Goal: Information Seeking & Learning: Learn about a topic

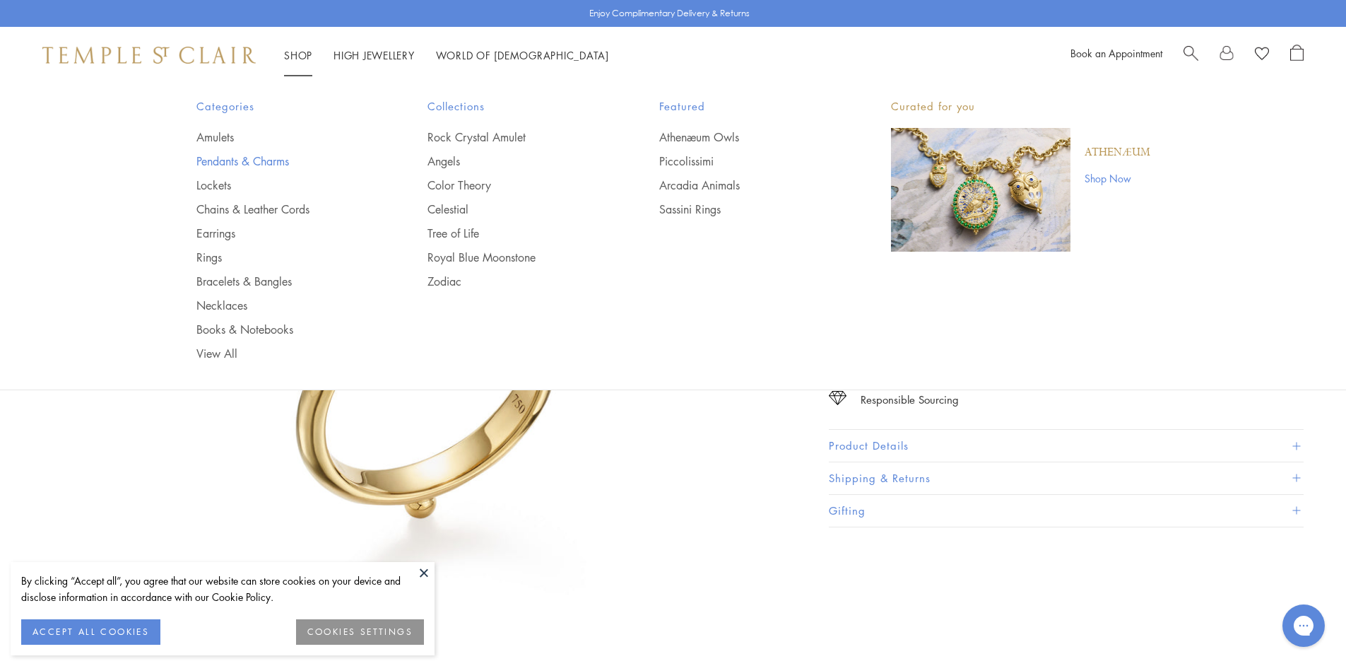
click at [213, 158] on link "Pendants & Charms" at bounding box center [283, 161] width 175 height 16
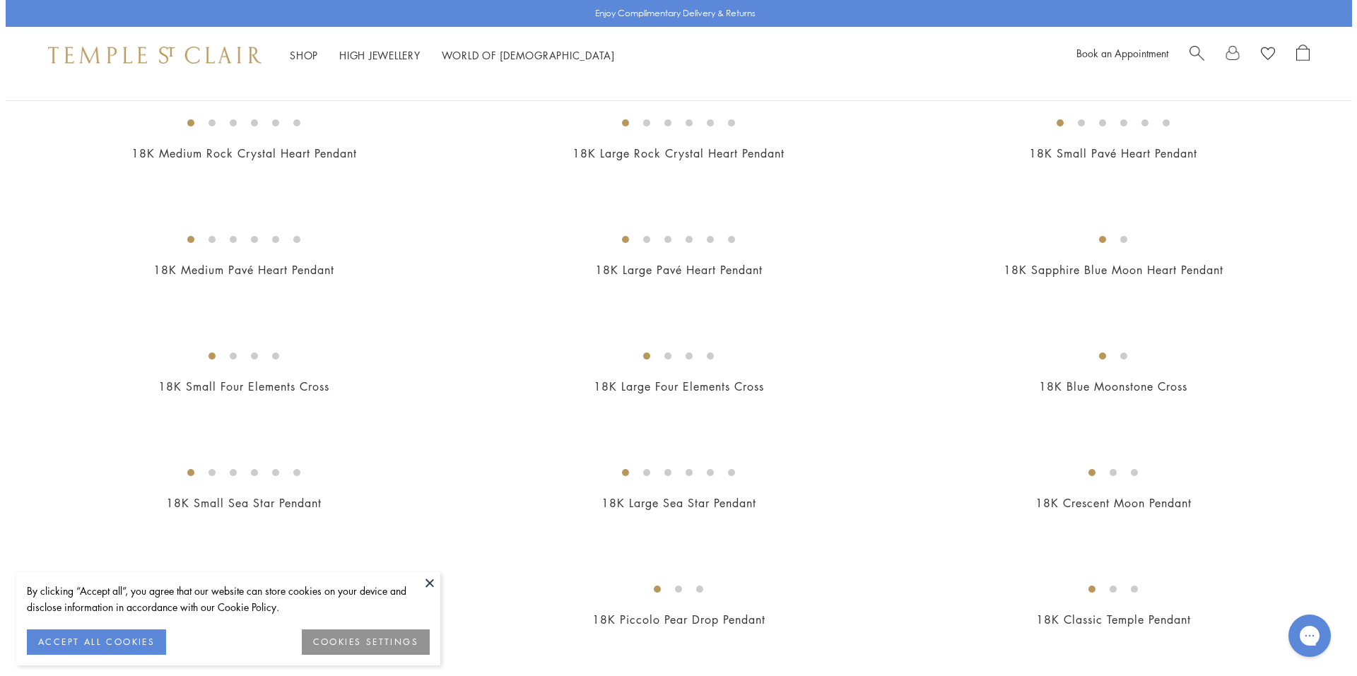
scroll to position [1209, 0]
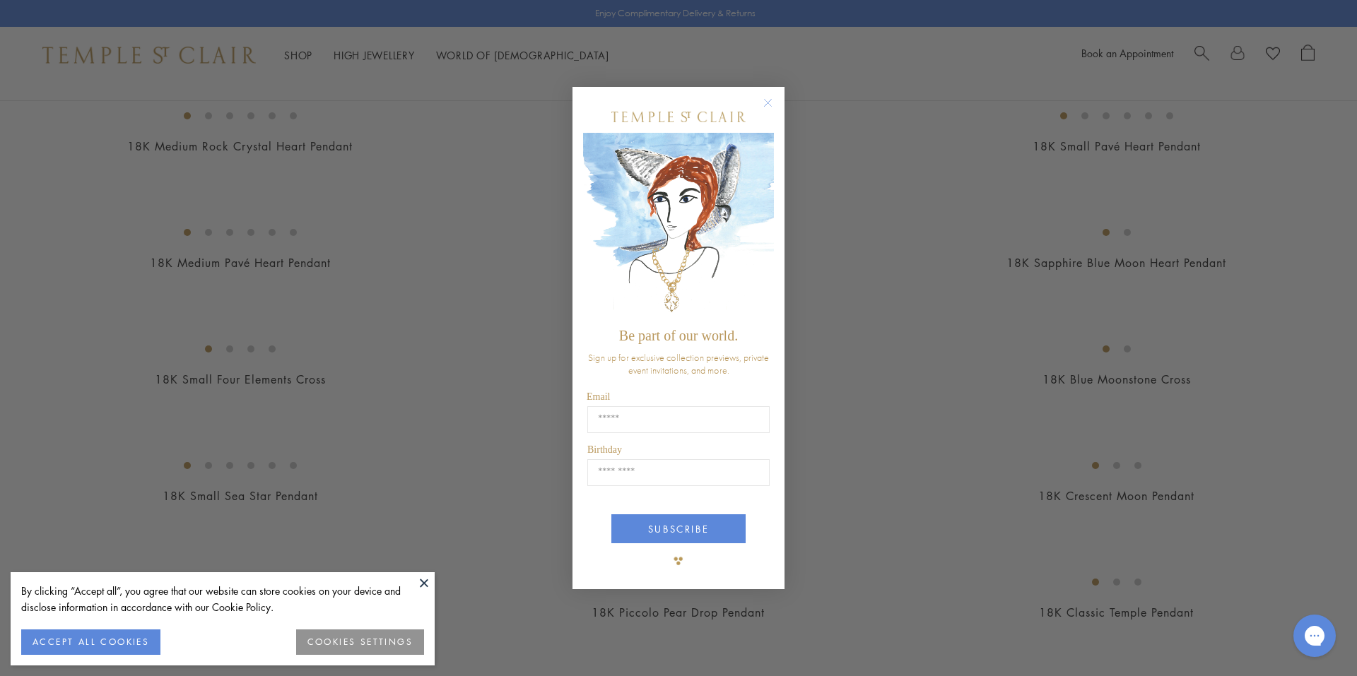
click at [769, 102] on circle "Close dialog" at bounding box center [768, 102] width 17 height 17
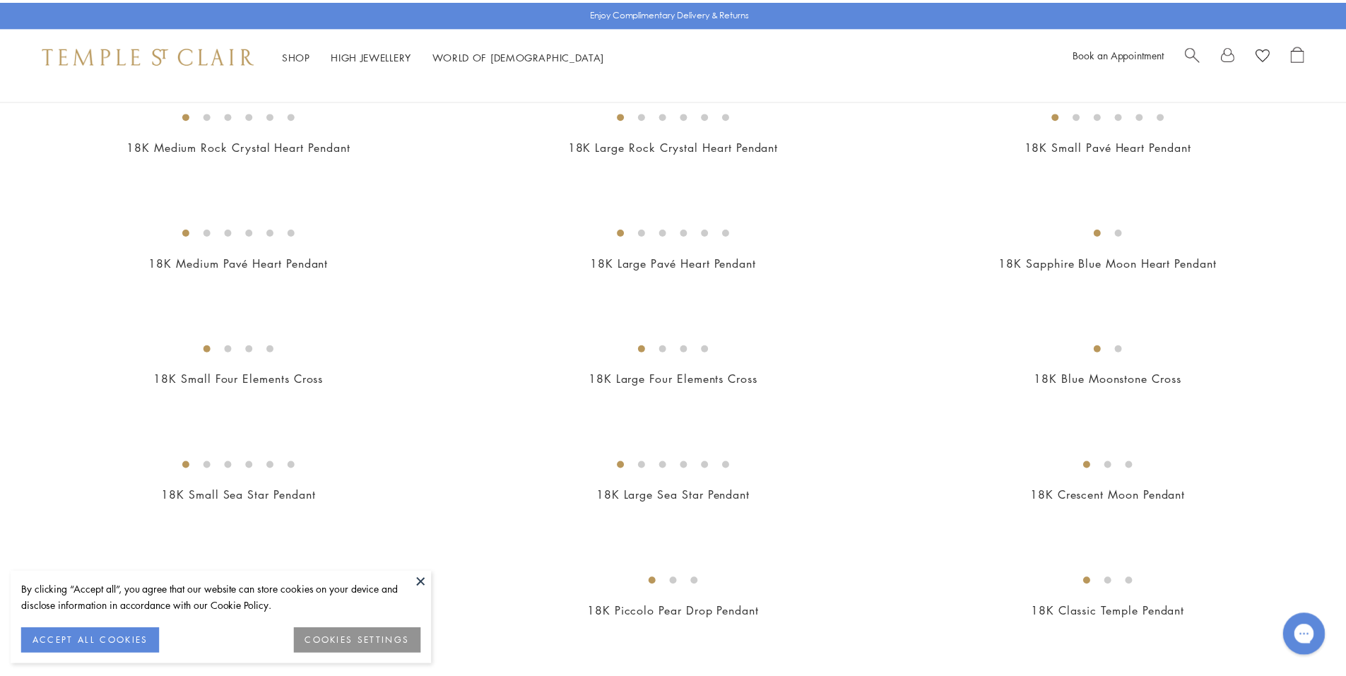
scroll to position [1202, 0]
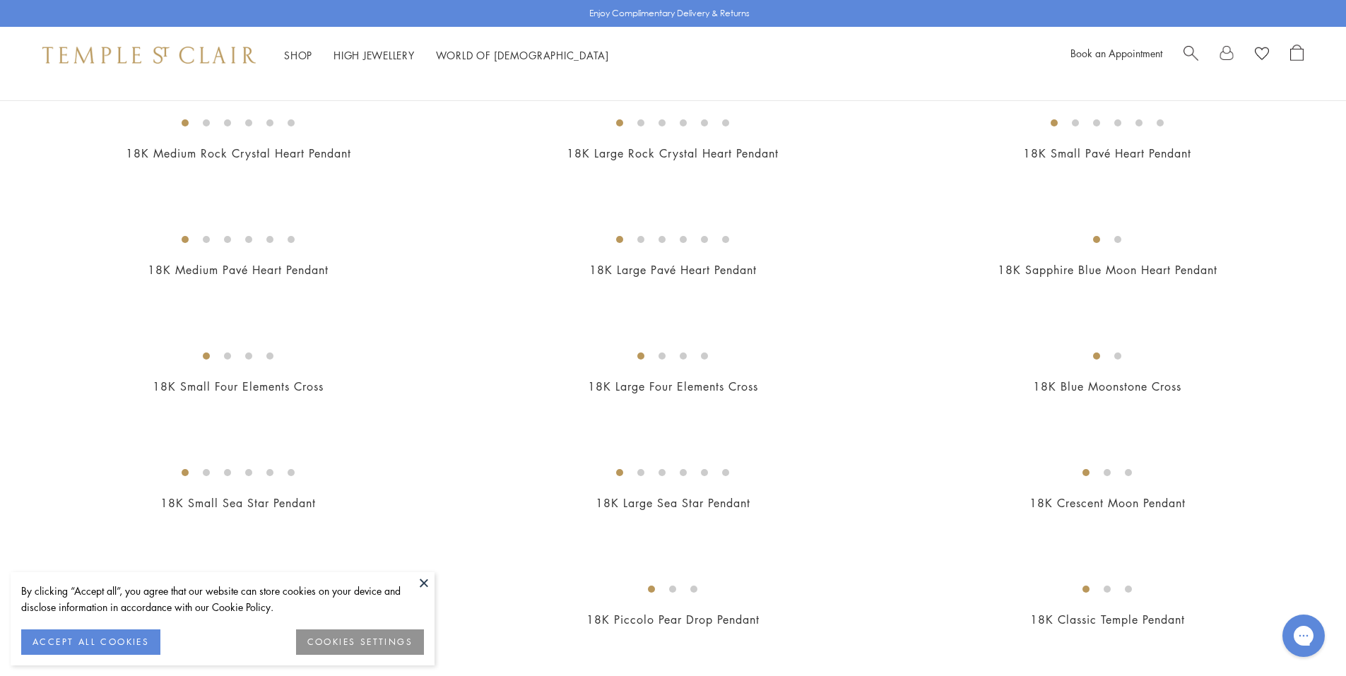
click at [423, 580] on button at bounding box center [423, 582] width 21 height 21
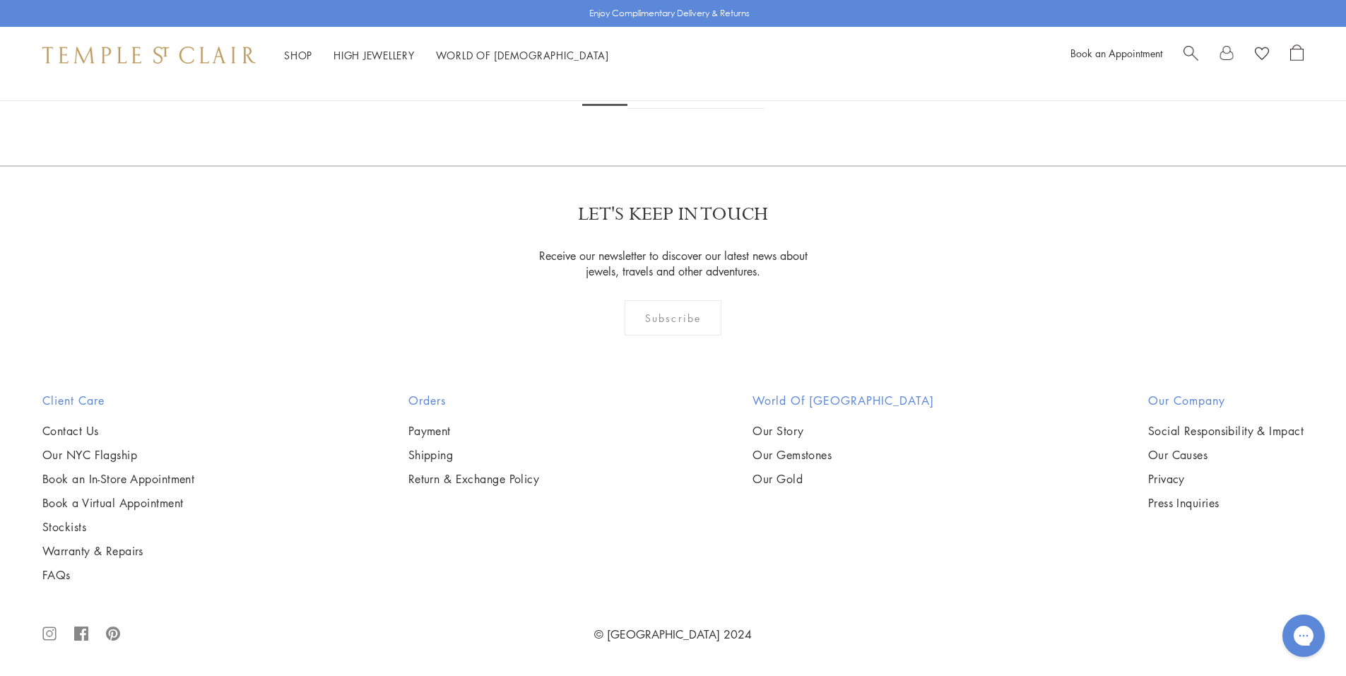
scroll to position [8623, 0]
click at [0, 0] on img at bounding box center [0, 0] width 0 height 0
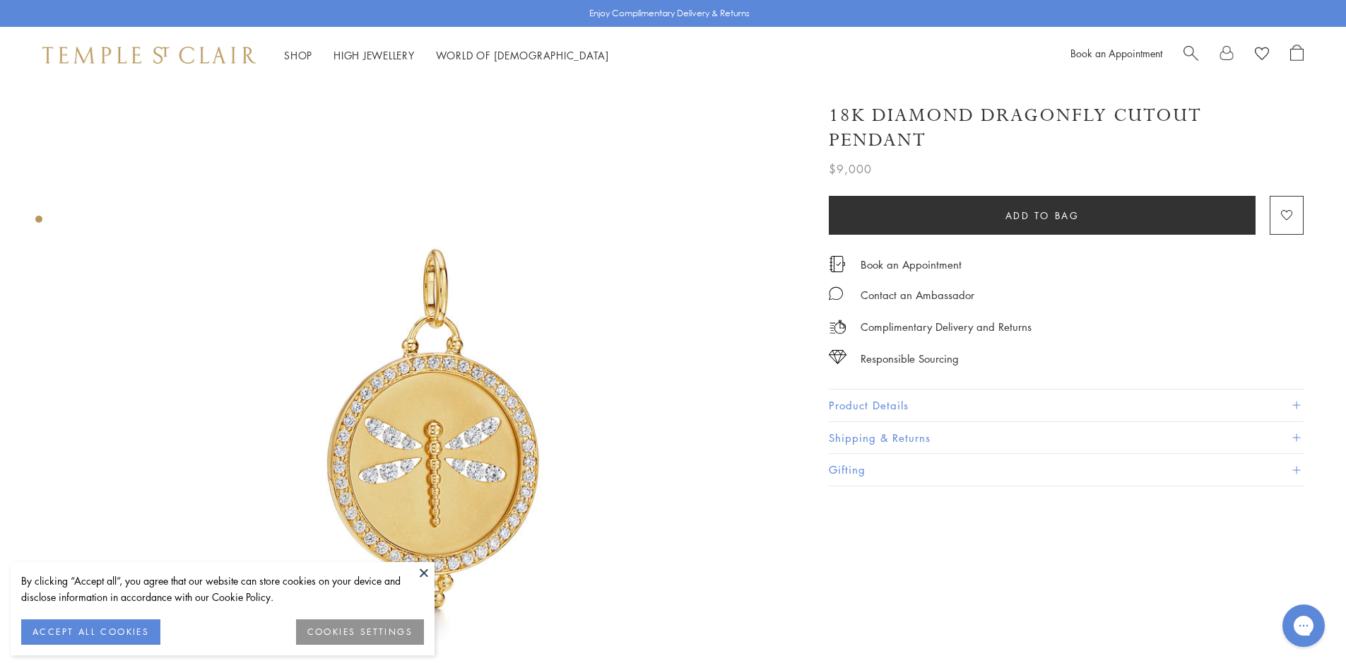
scroll to position [141, 0]
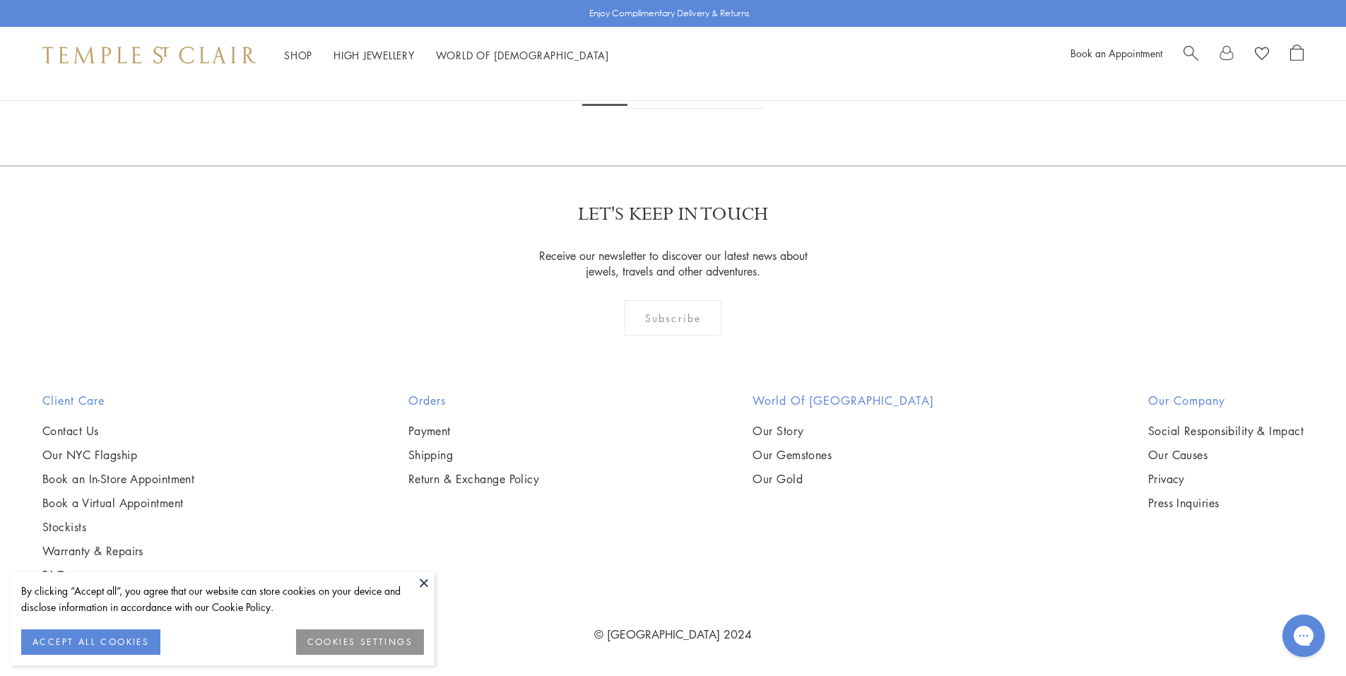
scroll to position [10814, 0]
click at [650, 109] on link "2" at bounding box center [651, 89] width 47 height 39
click at [0, 0] on img at bounding box center [0, 0] width 0 height 0
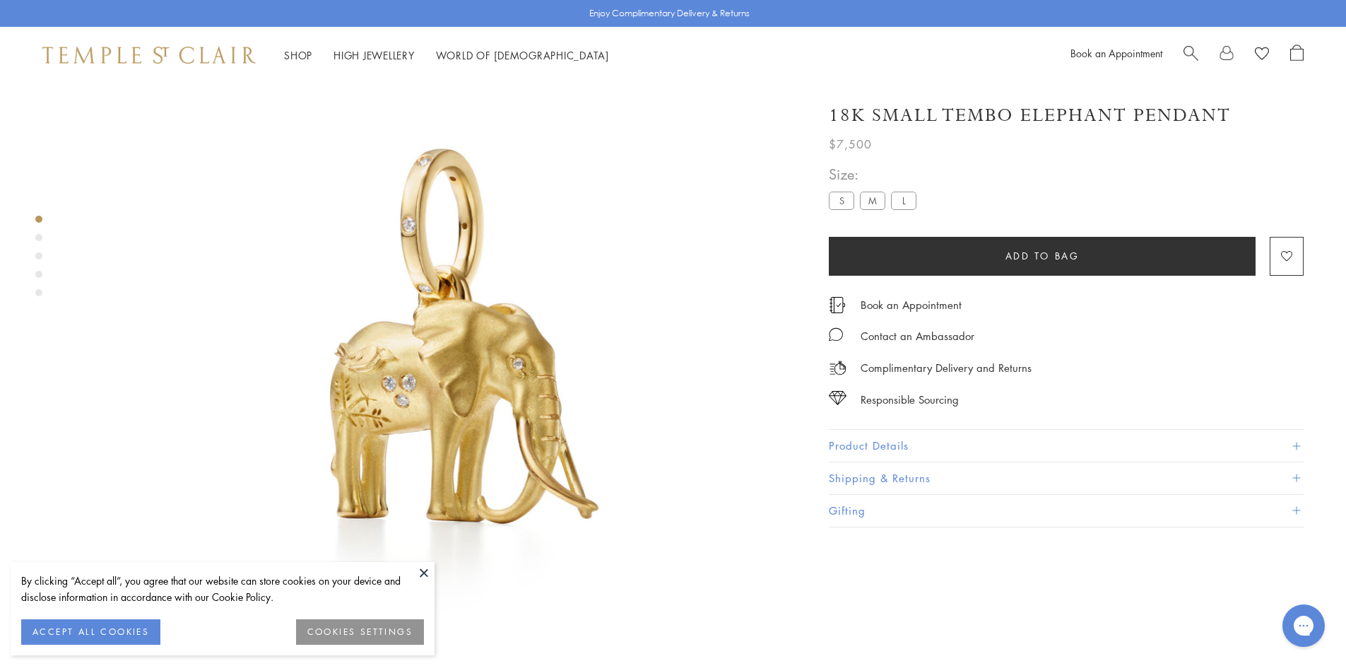
click at [39, 237] on div "Product gallery navigation" at bounding box center [38, 237] width 7 height 7
click at [40, 257] on div "Product gallery navigation" at bounding box center [38, 255] width 7 height 7
click at [64, 633] on button "ACCEPT ALL COOKIES" at bounding box center [90, 631] width 139 height 25
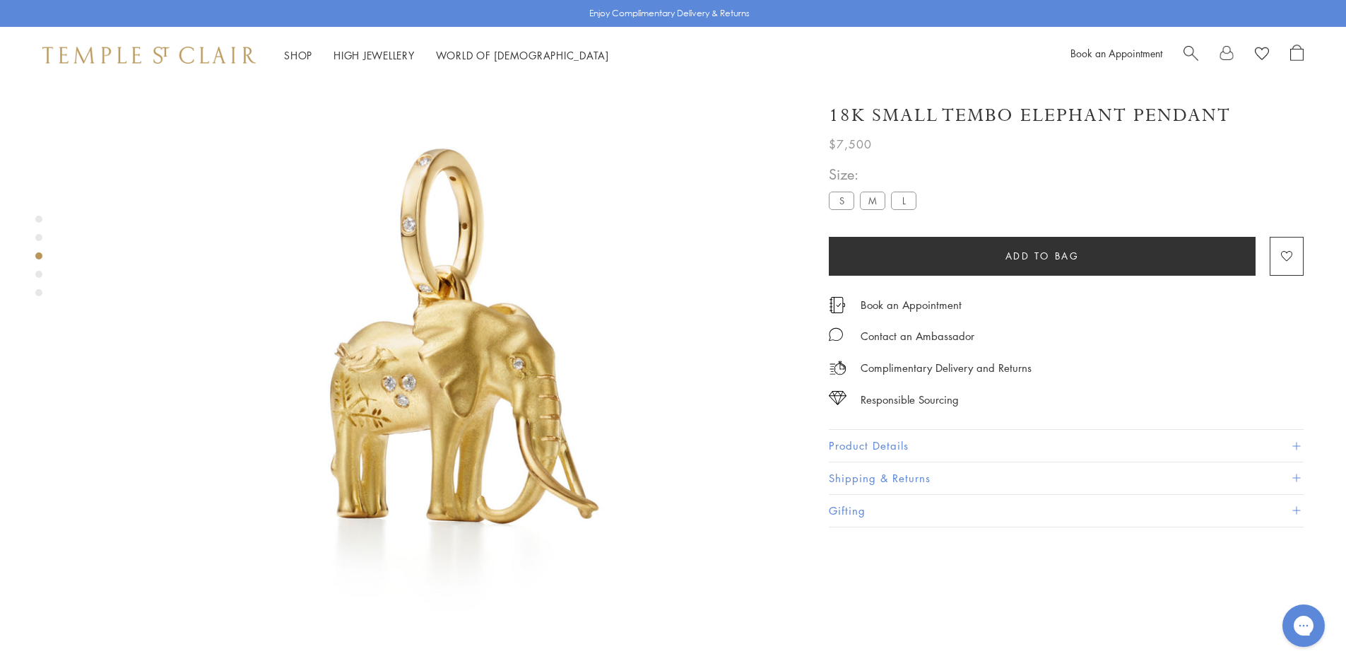
click at [37, 276] on div "Product gallery navigation" at bounding box center [38, 274] width 7 height 7
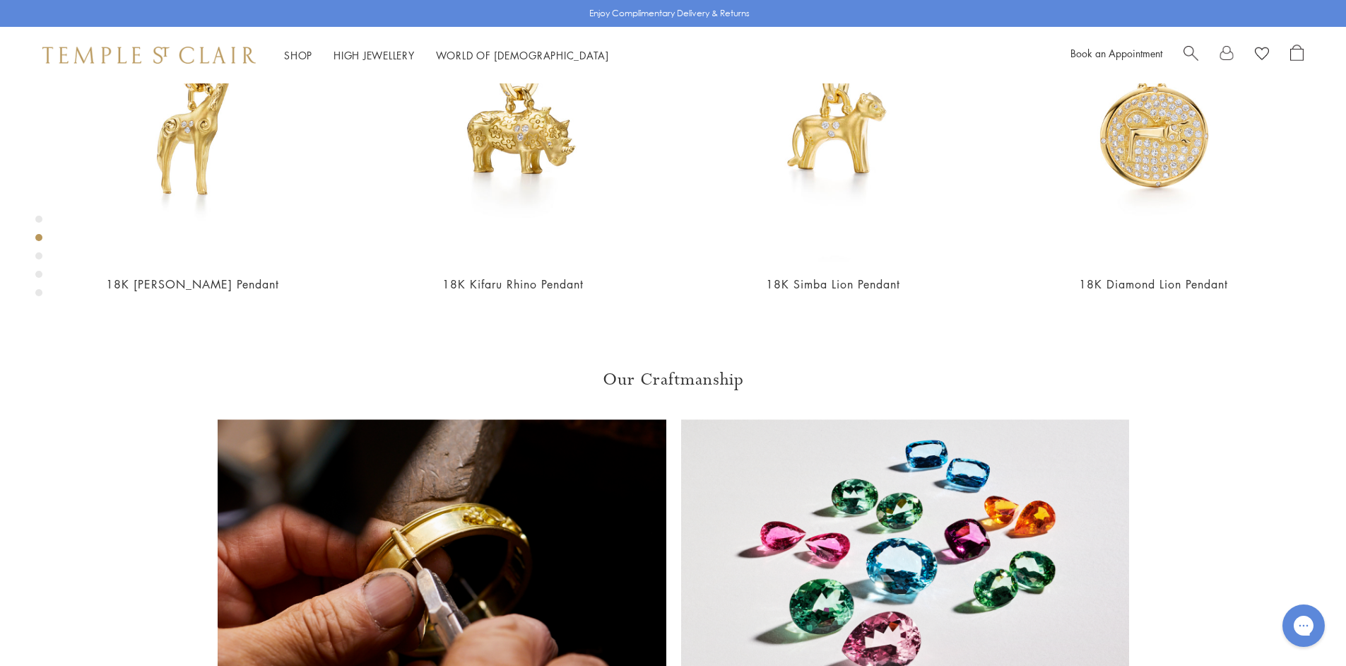
scroll to position [649, 0]
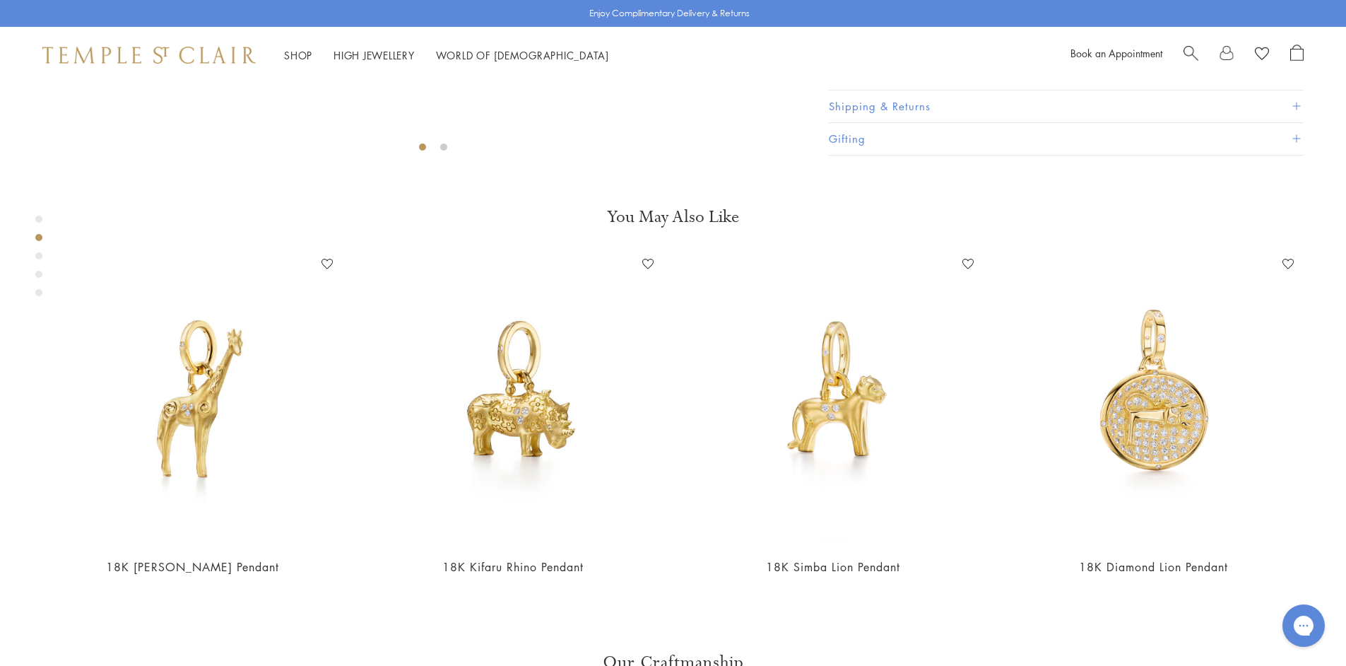
scroll to position [83, 0]
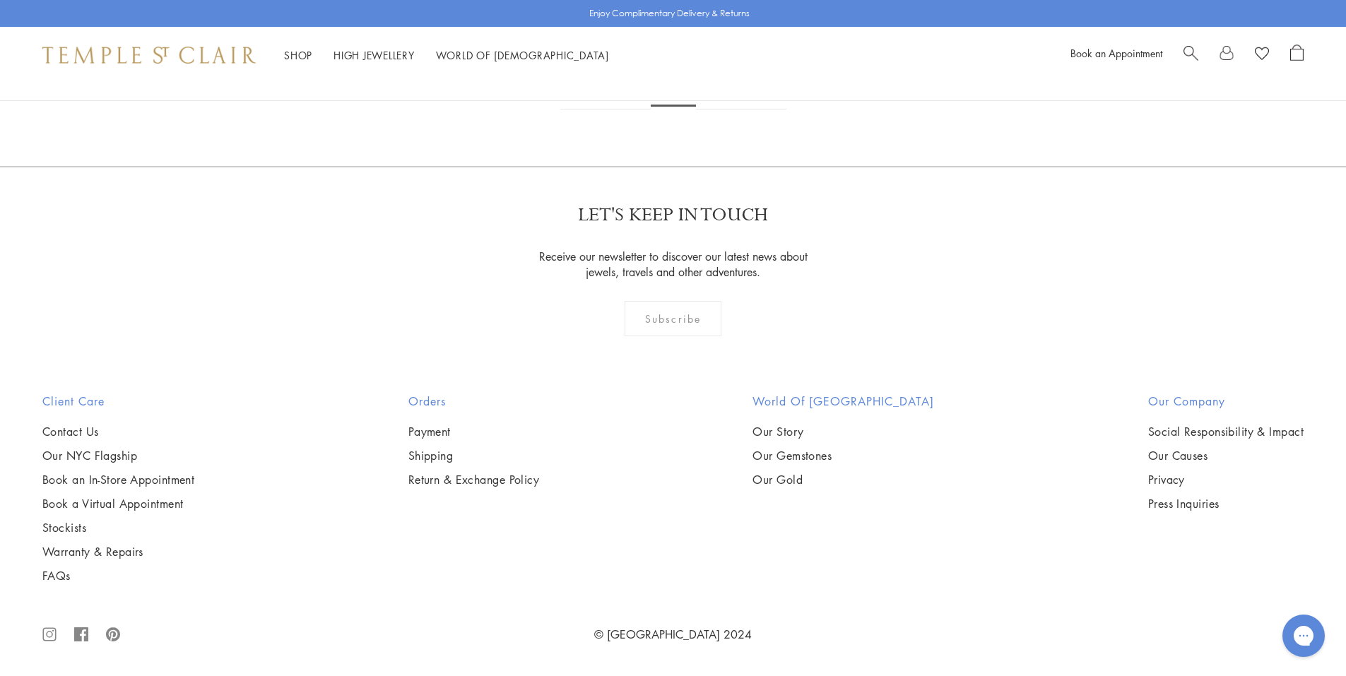
scroll to position [9330, 0]
click at [719, 110] on link "3" at bounding box center [719, 90] width 47 height 39
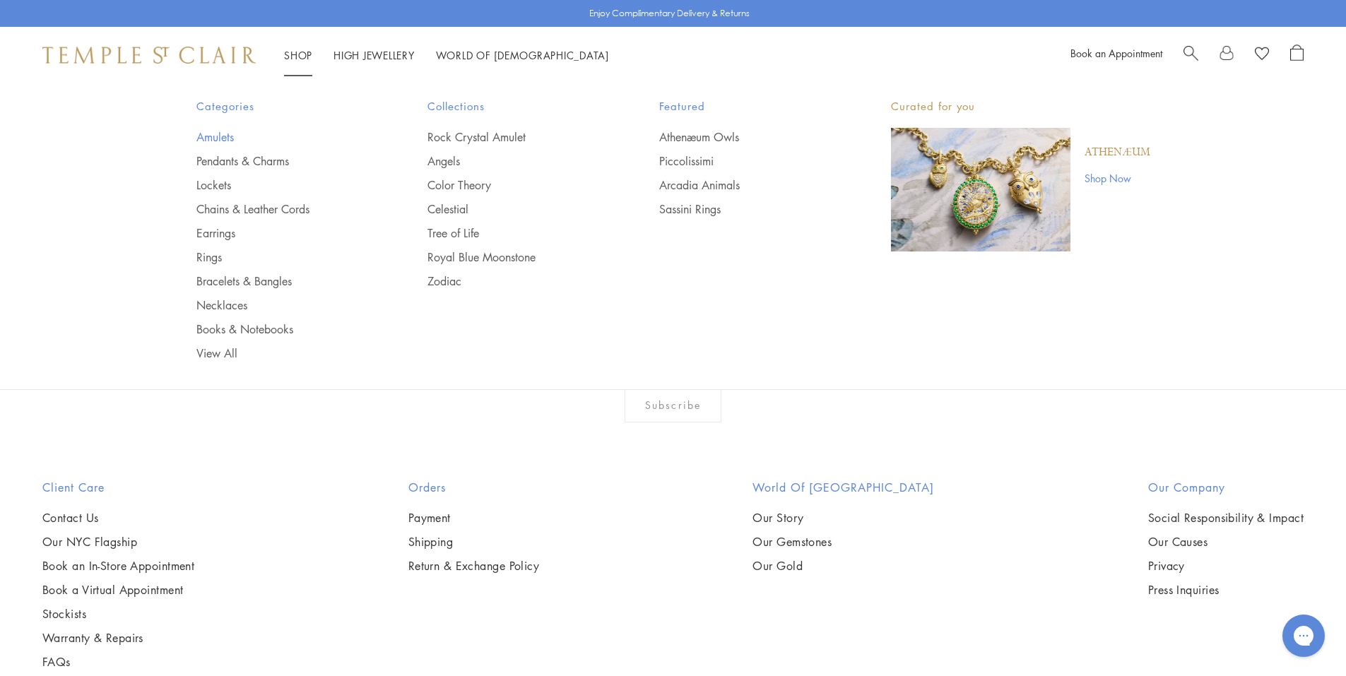
click at [216, 134] on link "Amulets" at bounding box center [283, 137] width 175 height 16
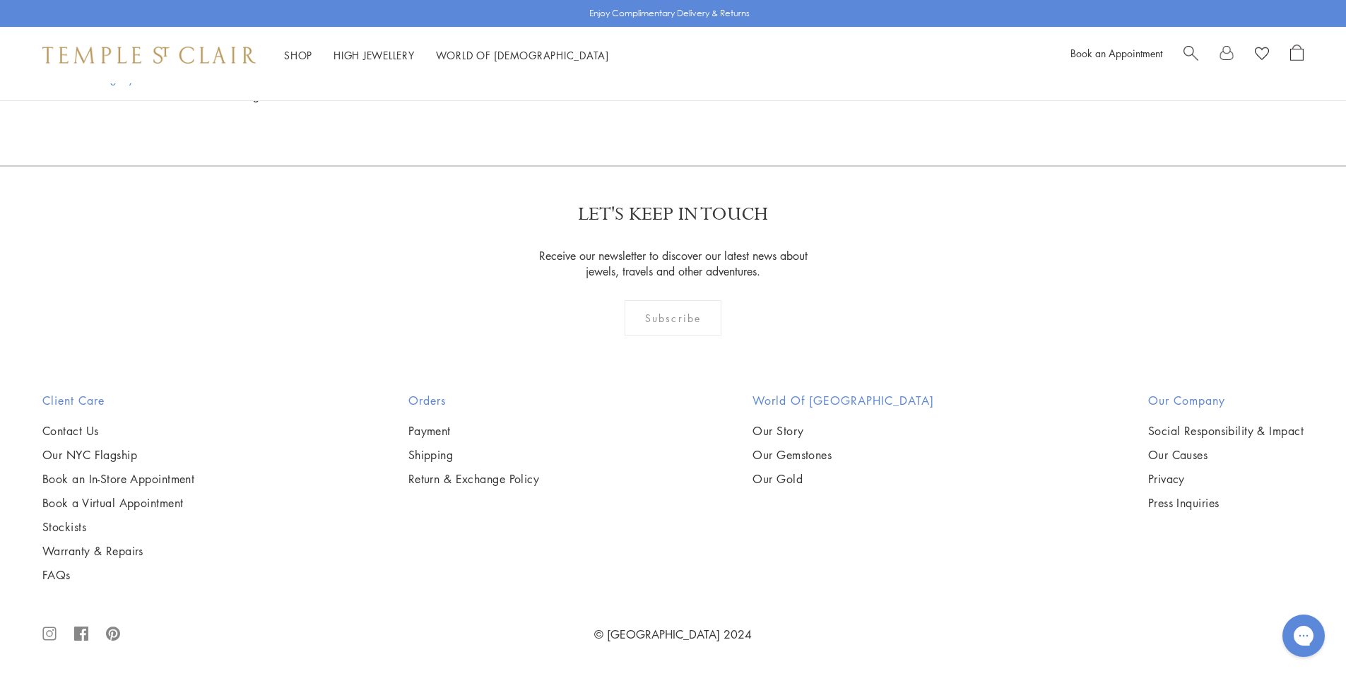
scroll to position [11450, 0]
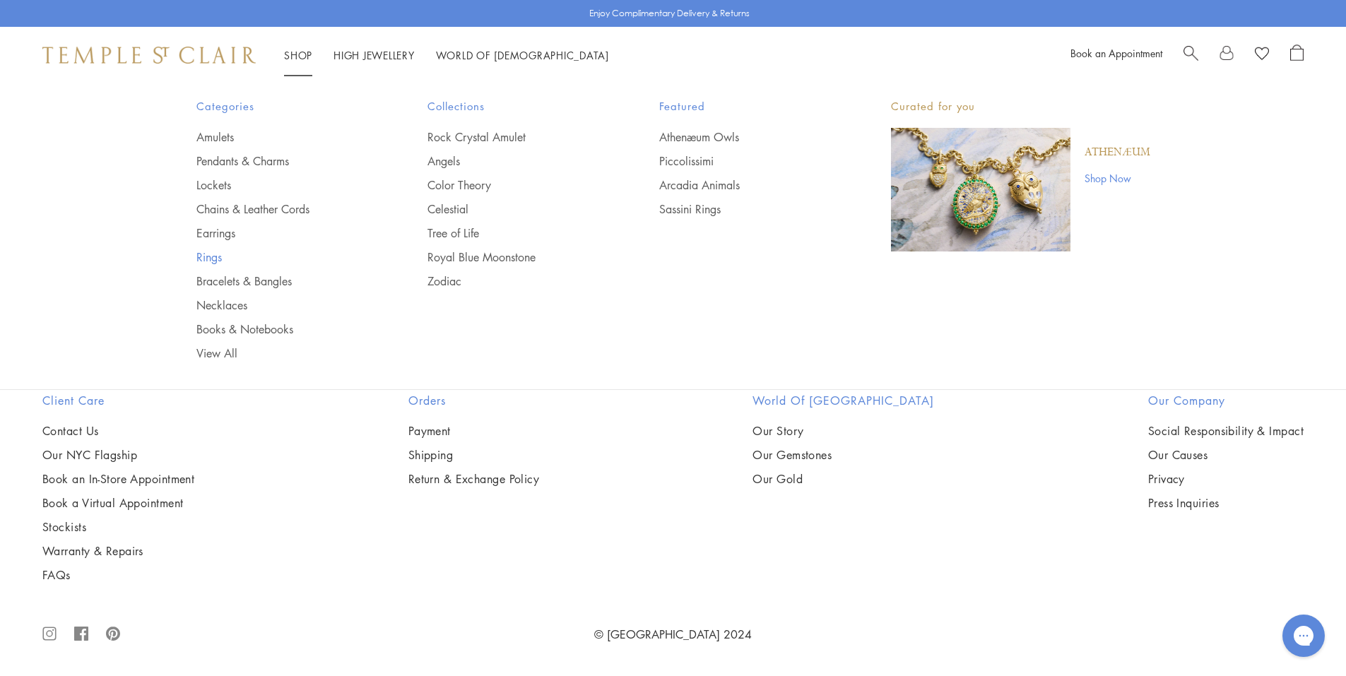
click at [205, 259] on link "Rings" at bounding box center [283, 257] width 175 height 16
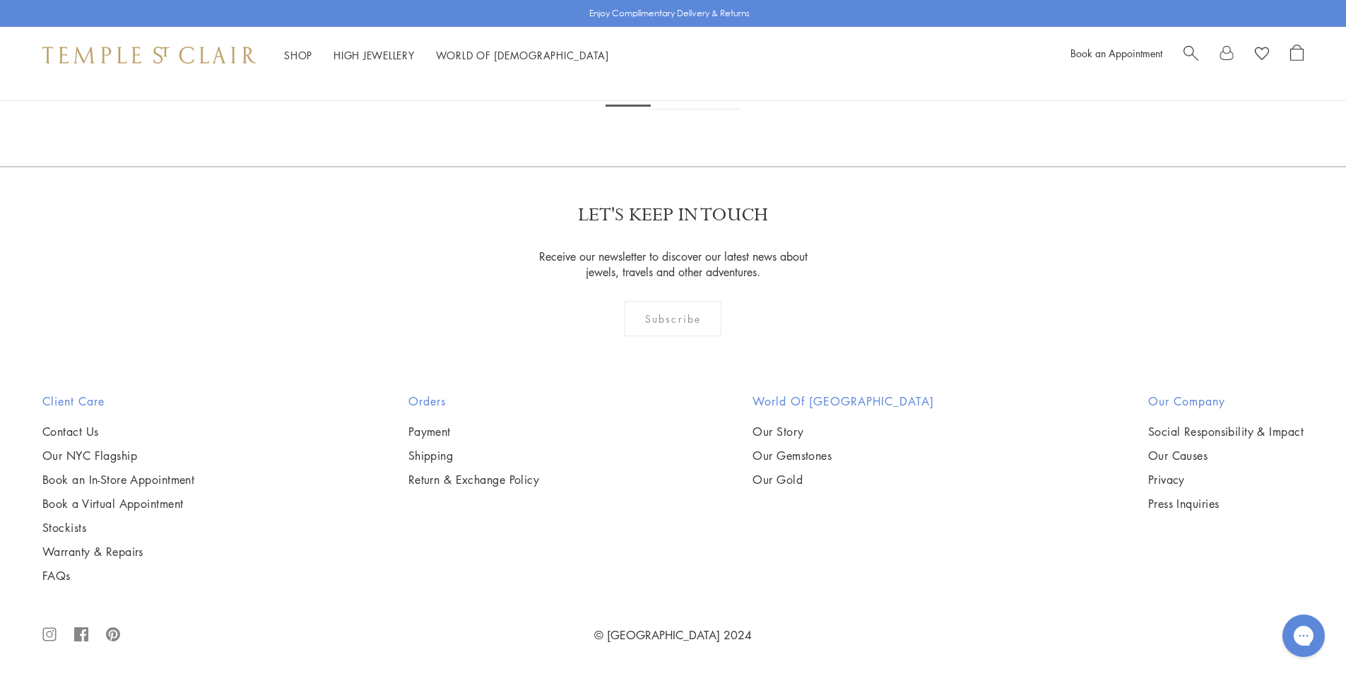
scroll to position [4735, 0]
click at [0, 0] on img at bounding box center [0, 0] width 0 height 0
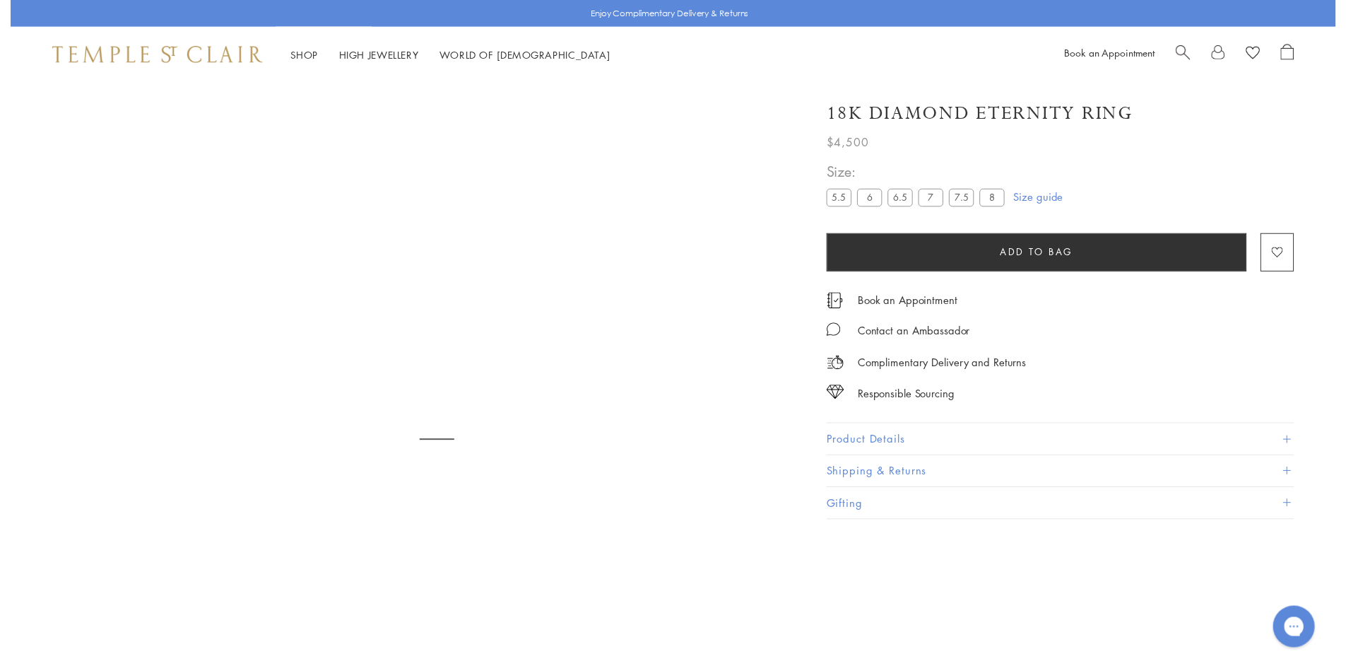
scroll to position [83, 0]
